Goal: Transaction & Acquisition: Purchase product/service

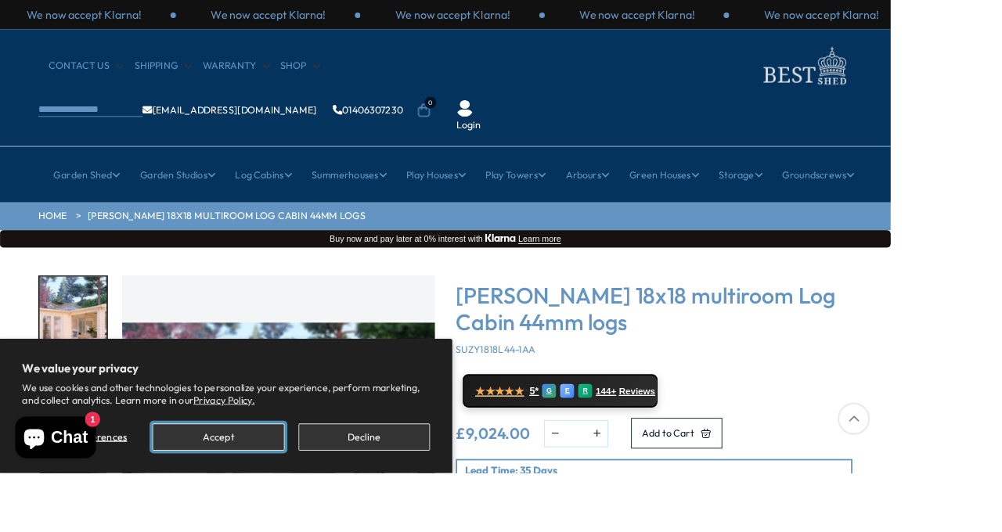
click at [285, 507] on button "Accept" at bounding box center [245, 492] width 148 height 31
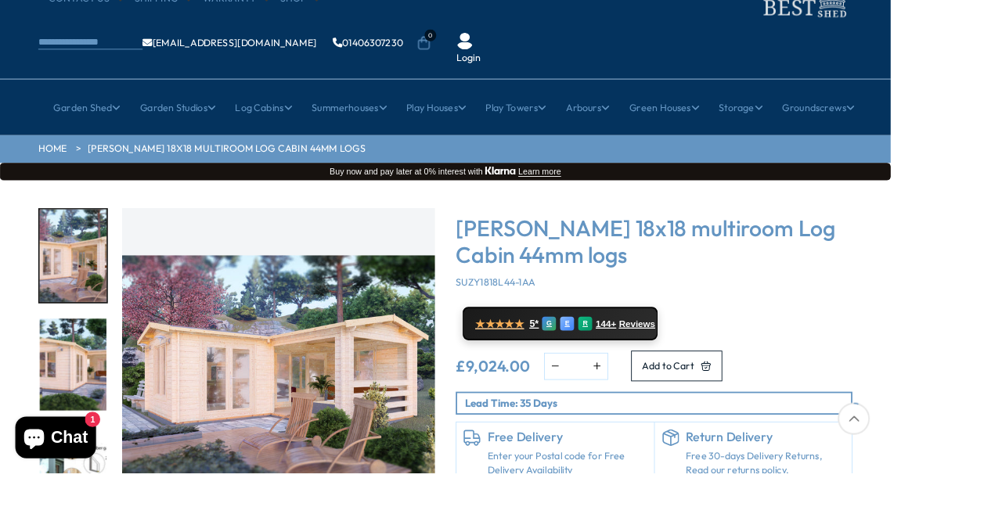
scroll to position [80, 0]
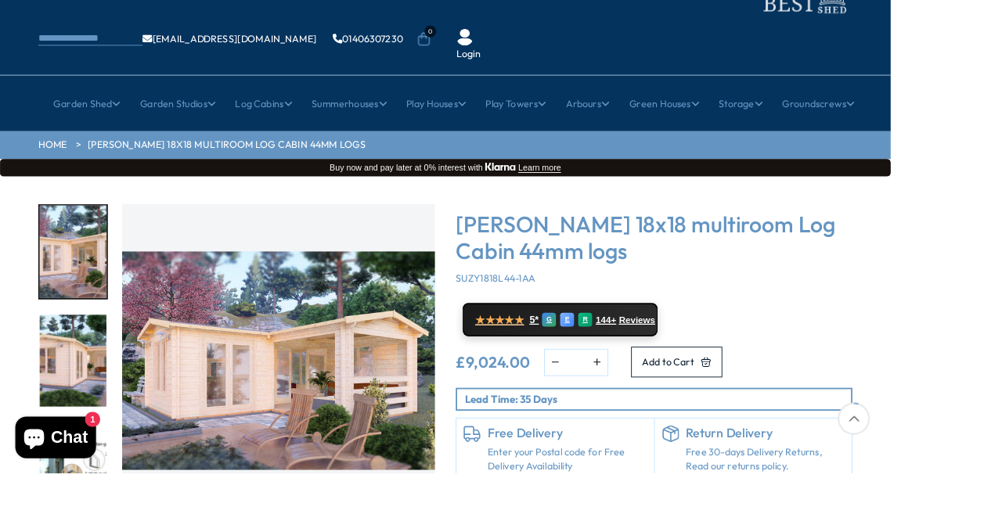
click at [362, 376] on img "1 / 7" at bounding box center [313, 406] width 352 height 352
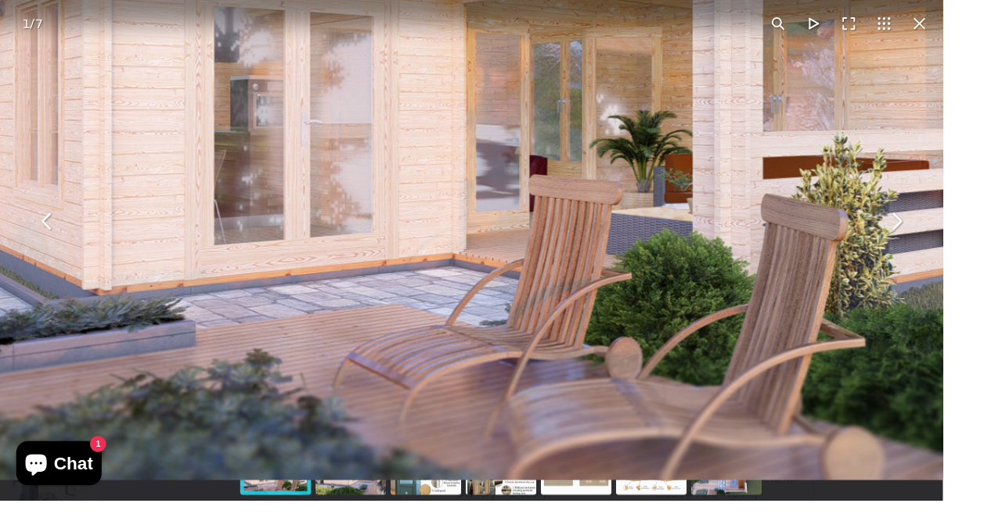
click at [1001, 277] on img "You can close this modal content with the ESC key" at bounding box center [511, 76] width 1243 height 867
